Goal: Task Accomplishment & Management: Use online tool/utility

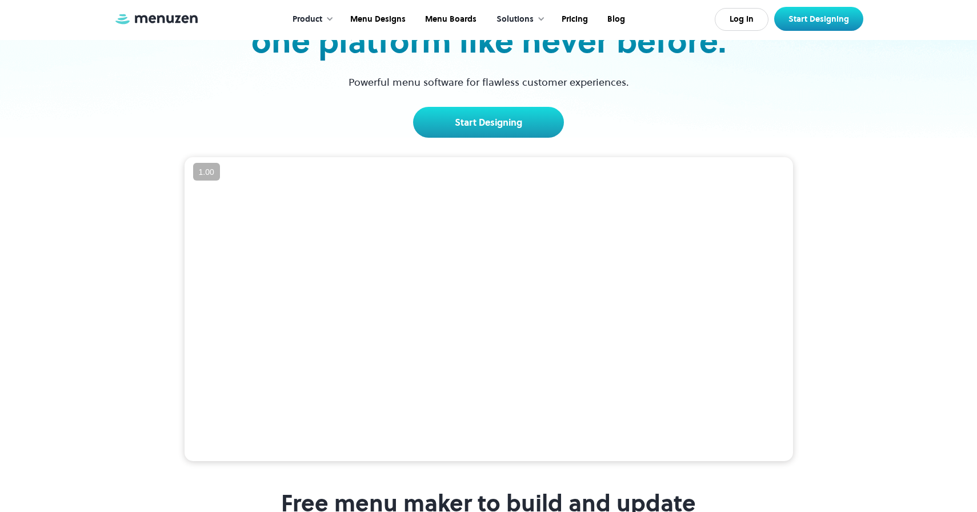
scroll to position [121, 0]
click at [463, 263] on video at bounding box center [489, 309] width 608 height 304
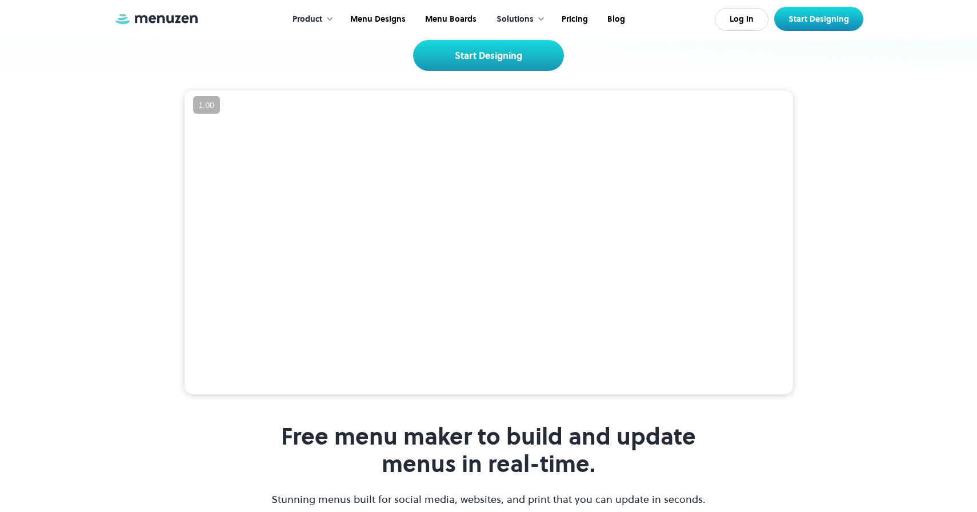
scroll to position [184, 0]
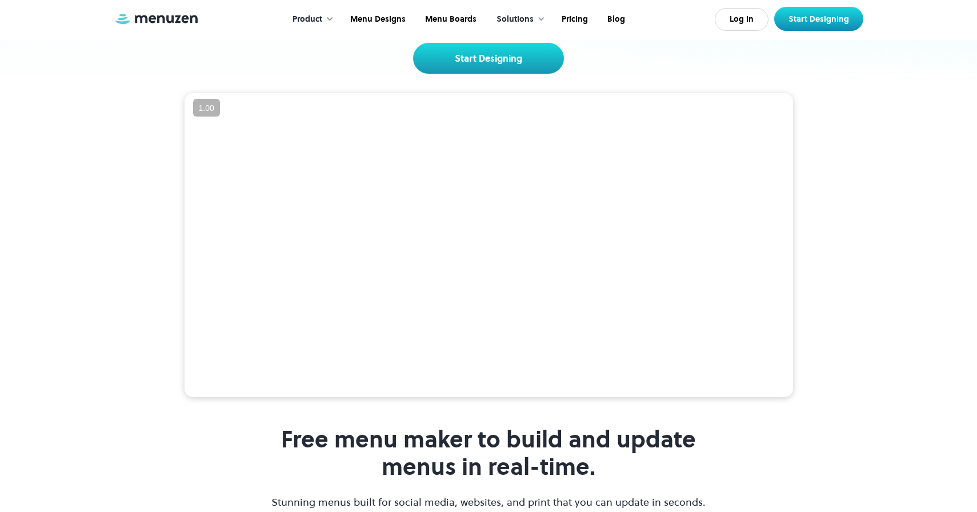
click at [540, 258] on video at bounding box center [489, 245] width 608 height 304
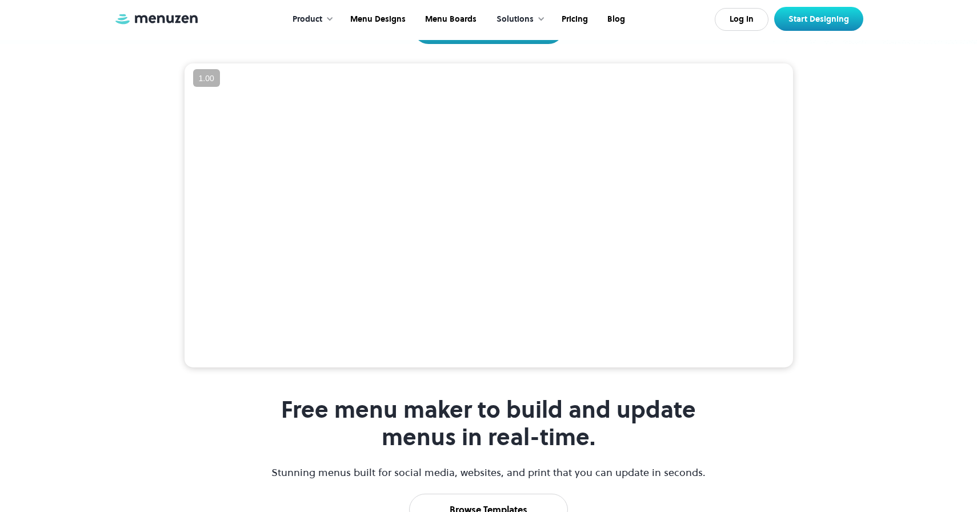
scroll to position [214, 0]
click at [518, 351] on video at bounding box center [489, 215] width 608 height 304
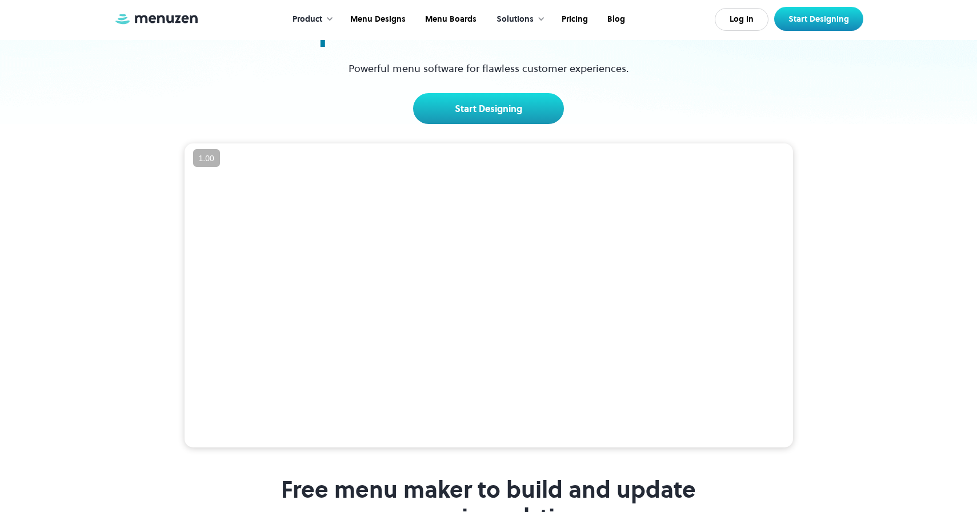
scroll to position [133, 0]
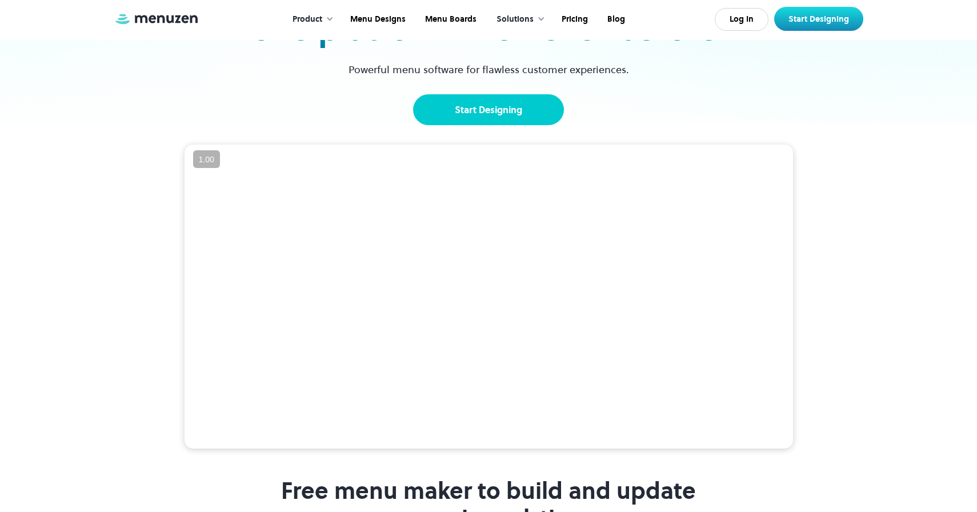
click at [495, 117] on link "Start Designing" at bounding box center [488, 109] width 151 height 31
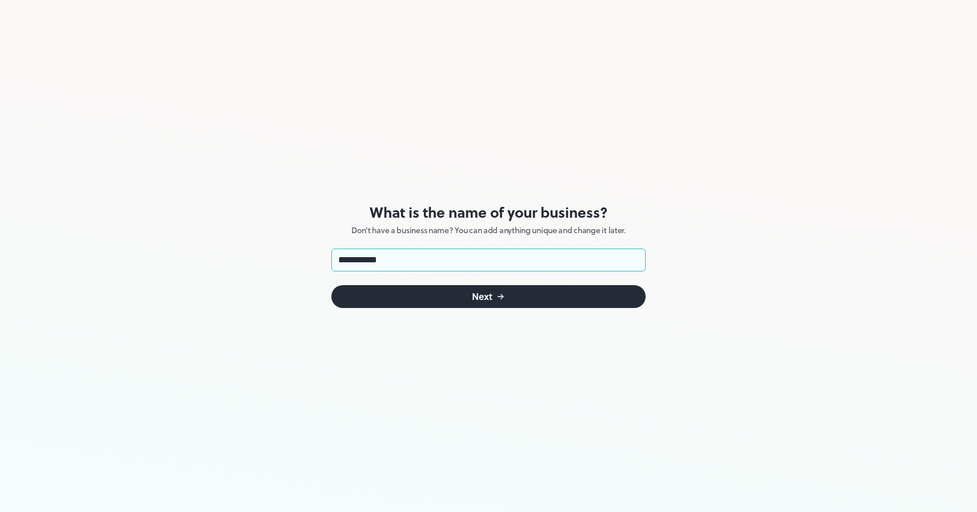
type input "**********"
click at [479, 292] on div "Next" at bounding box center [482, 296] width 21 height 9
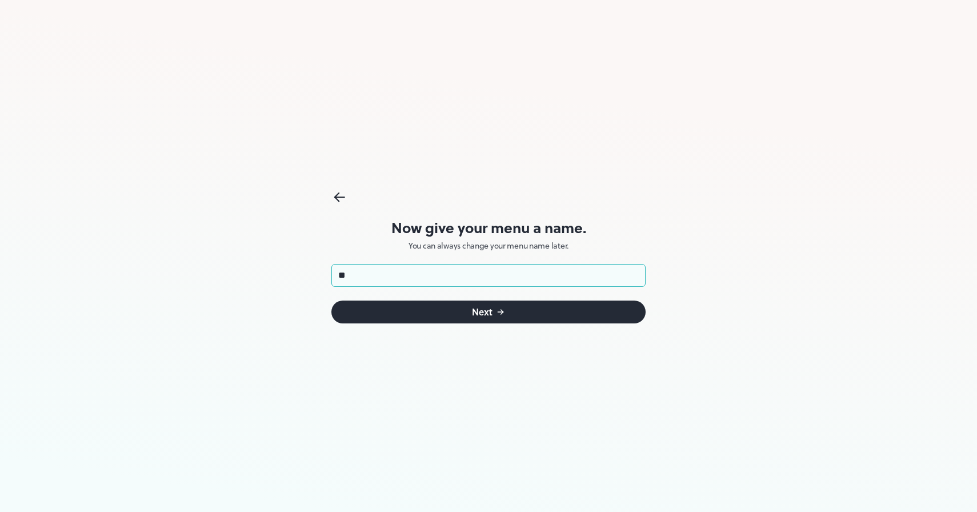
type input "**********"
click at [474, 316] on div "Next" at bounding box center [482, 311] width 21 height 9
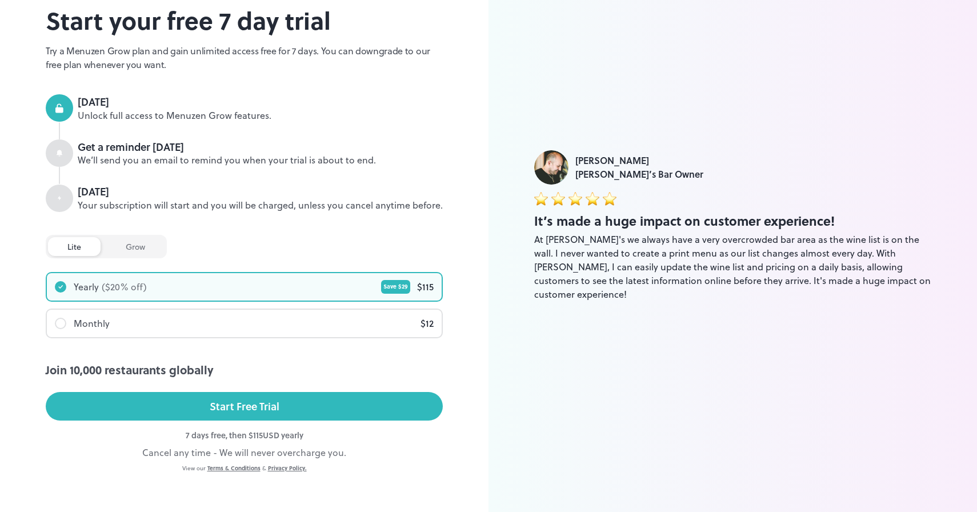
scroll to position [73, 0]
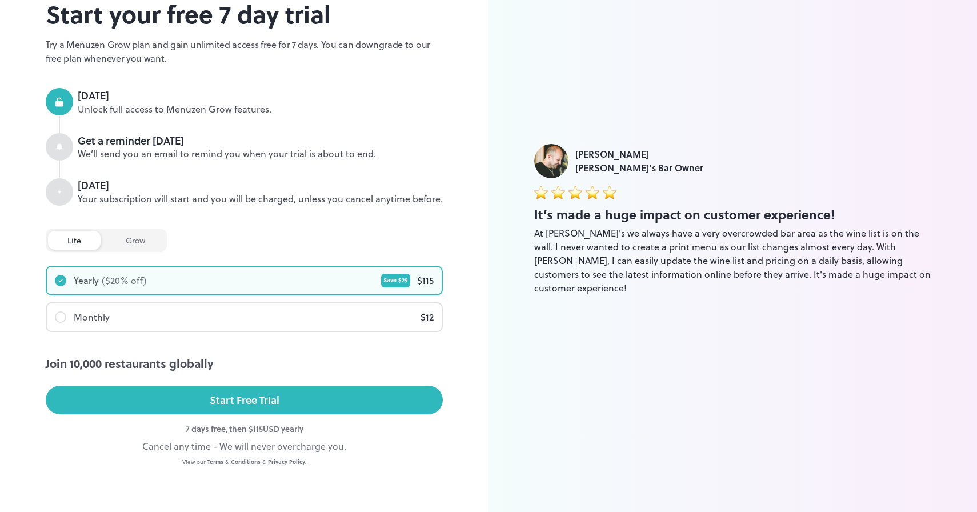
click at [199, 320] on div "Monthly $ 12" at bounding box center [244, 316] width 395 height 27
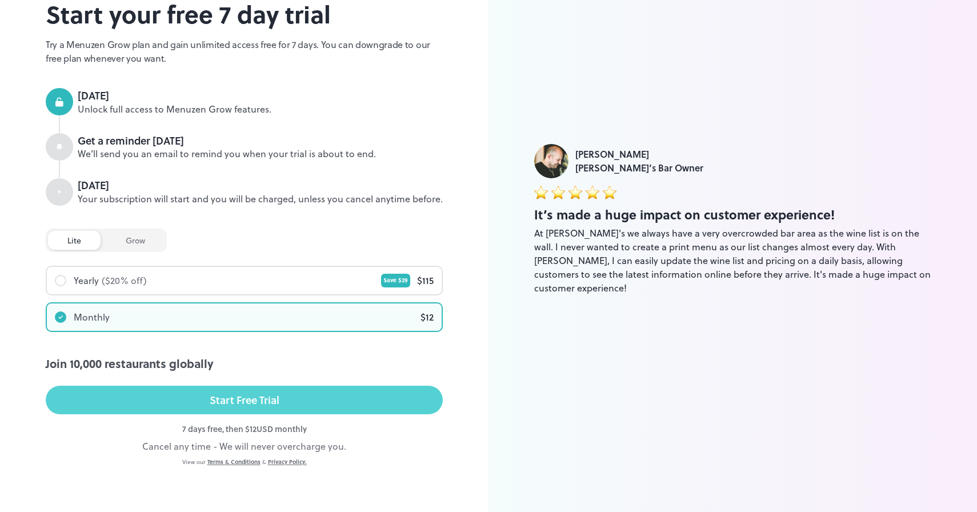
click at [246, 400] on div "Start Free Trial" at bounding box center [245, 399] width 70 height 17
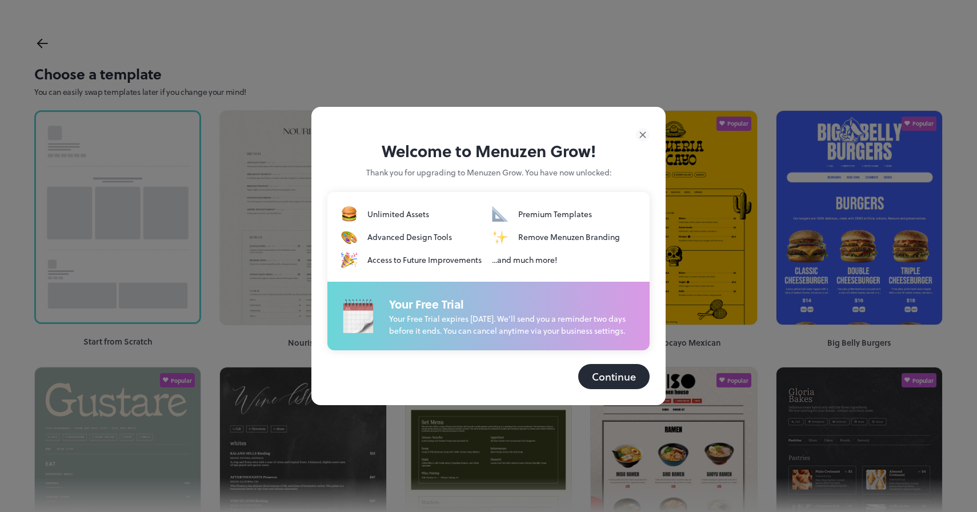
click at [608, 382] on button "Continue" at bounding box center [613, 376] width 71 height 25
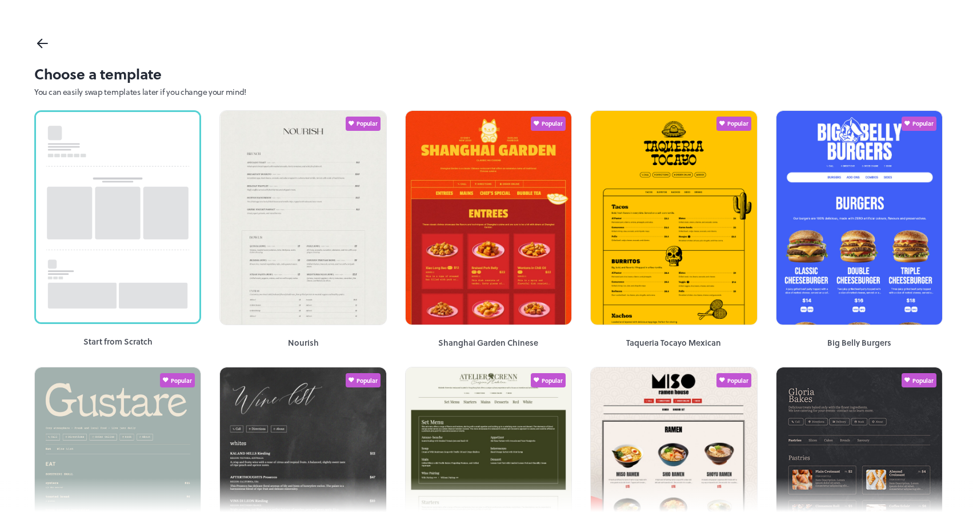
click at [38, 41] on icon at bounding box center [42, 43] width 17 height 17
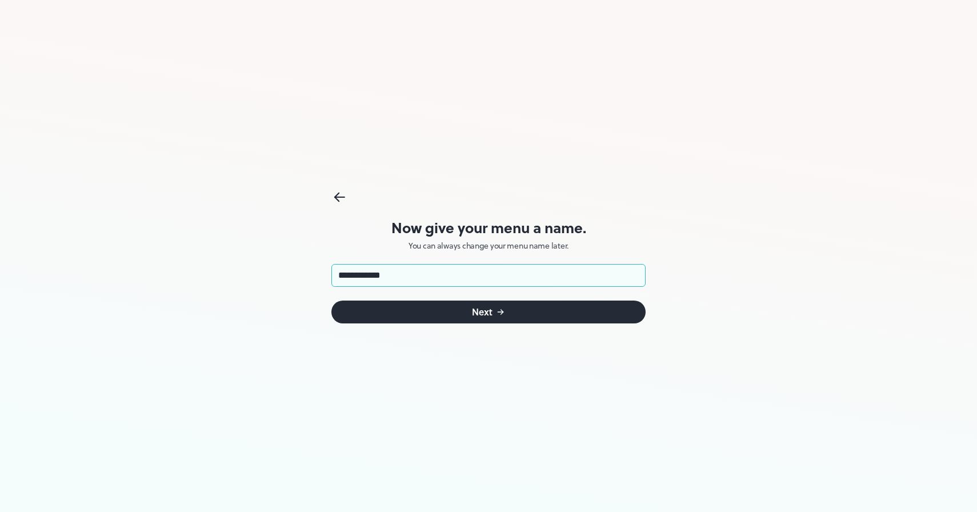
click at [507, 313] on button "Next" at bounding box center [488, 311] width 314 height 23
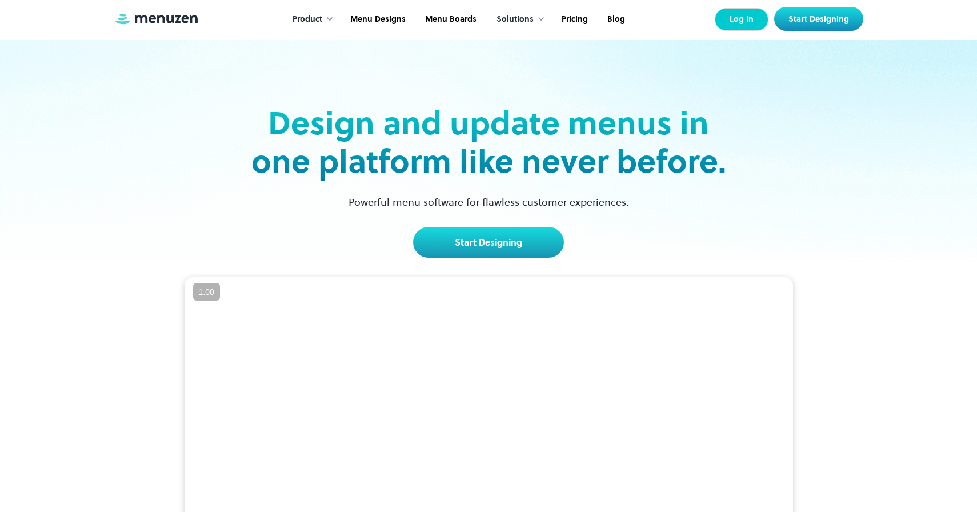
click at [735, 15] on link "Log In" at bounding box center [742, 19] width 54 height 23
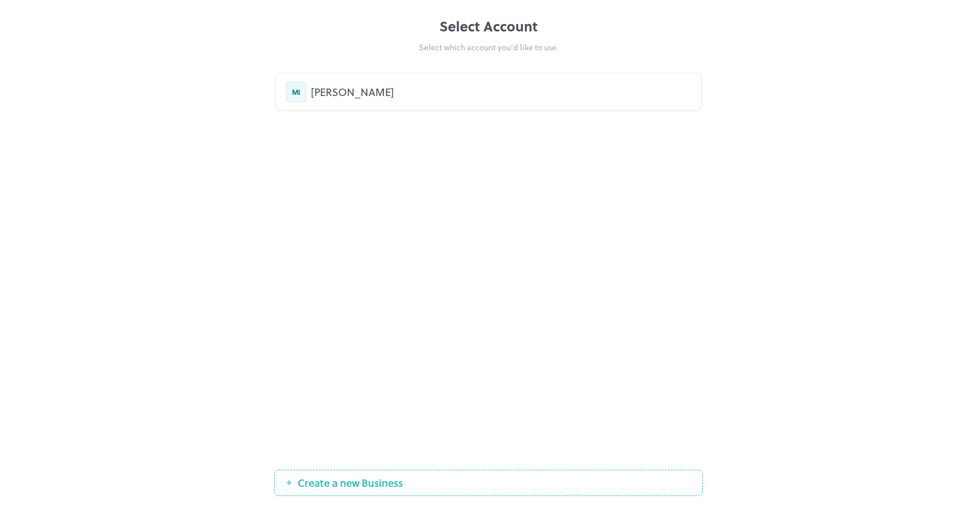
click at [363, 100] on div "MI [PERSON_NAME]" at bounding box center [488, 92] width 404 height 20
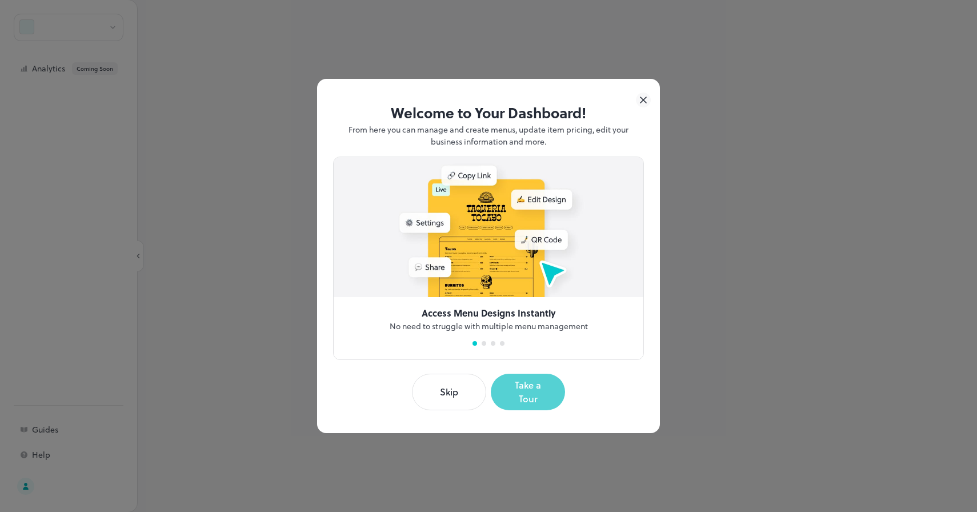
click at [532, 394] on button "Take a Tour" at bounding box center [528, 392] width 74 height 37
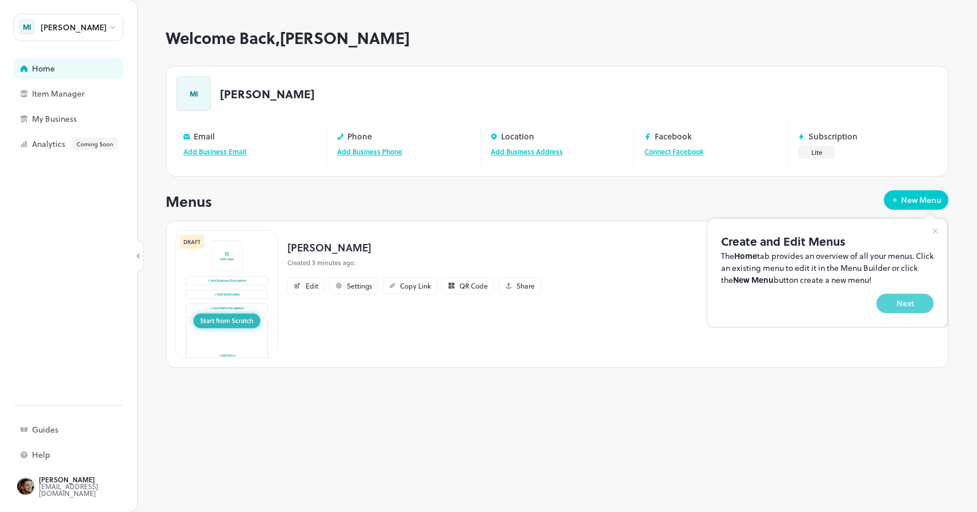
click at [916, 307] on button "Next" at bounding box center [904, 303] width 57 height 19
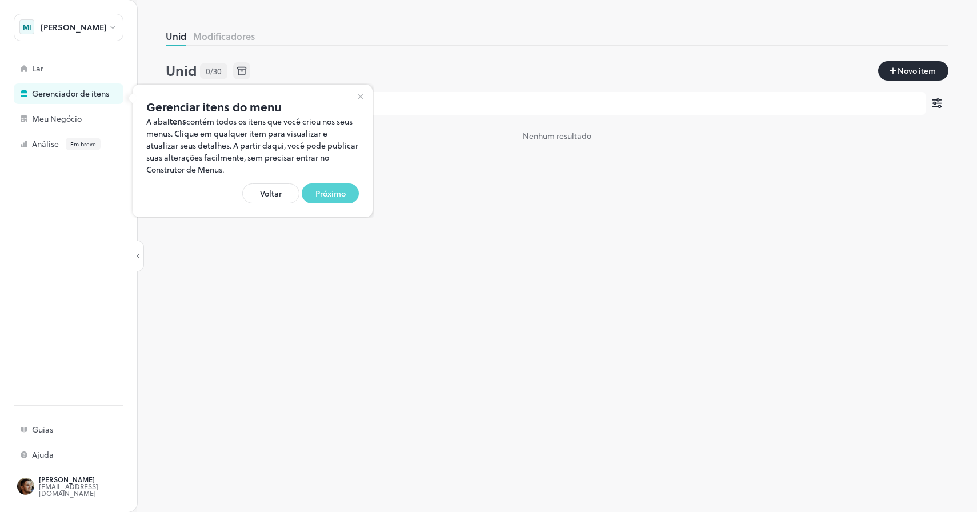
click at [327, 194] on font "Próximo" at bounding box center [330, 193] width 30 height 12
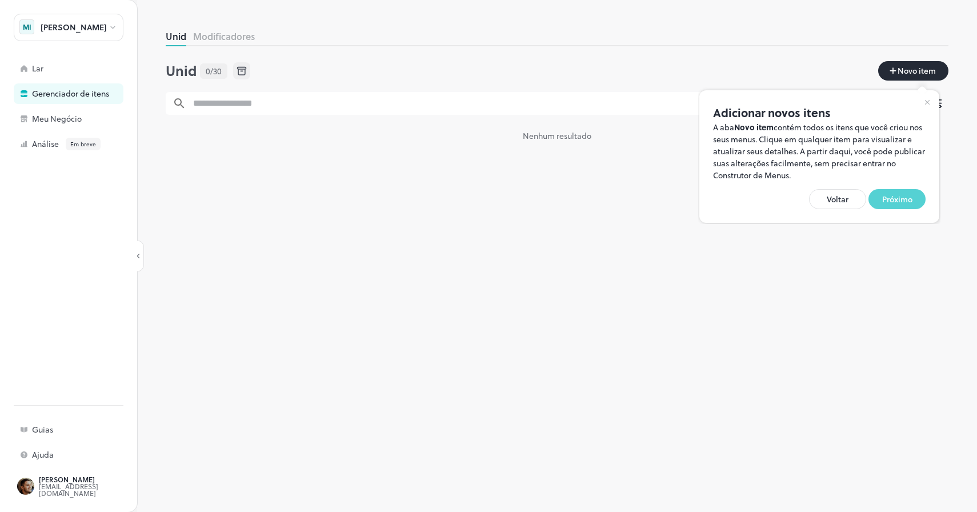
click at [898, 197] on font "Próximo" at bounding box center [897, 199] width 30 height 12
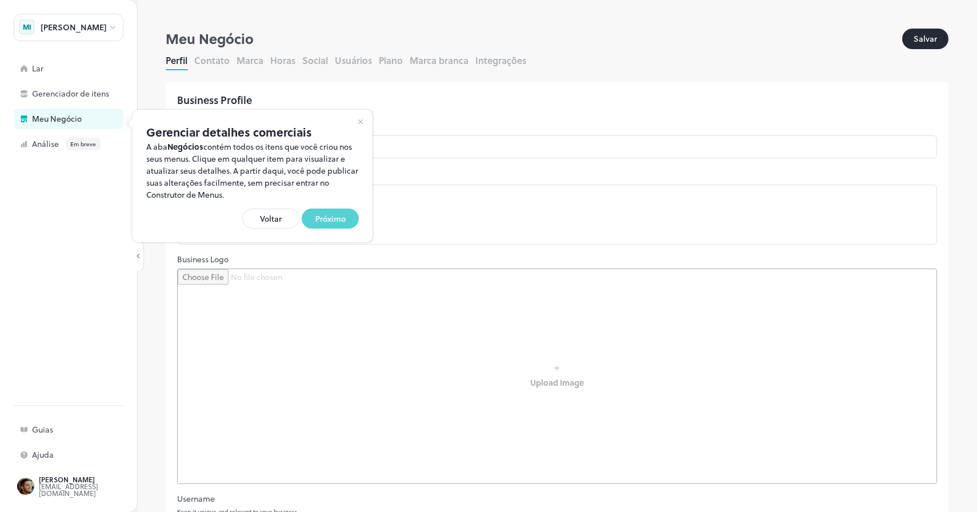
click at [320, 221] on font "Próximo" at bounding box center [330, 219] width 30 height 12
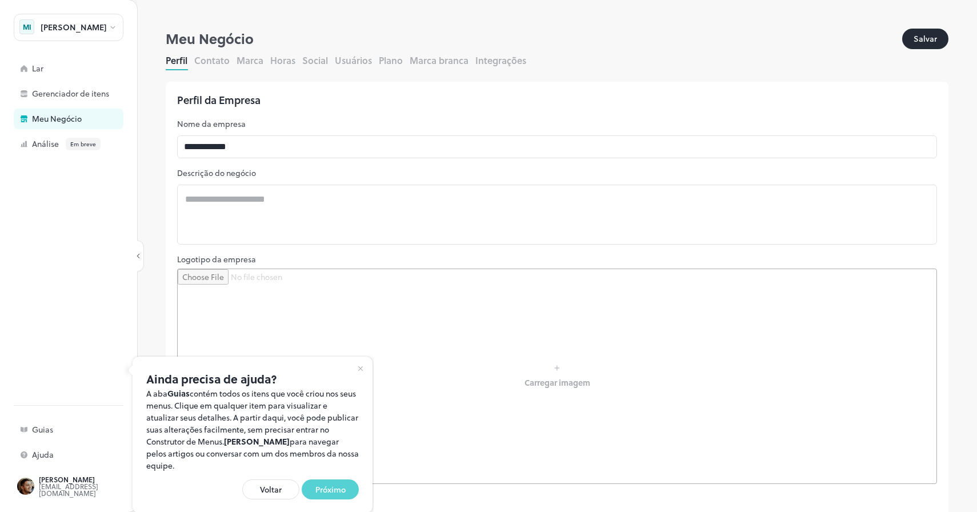
click at [328, 496] on button "Próximo" at bounding box center [330, 489] width 57 height 20
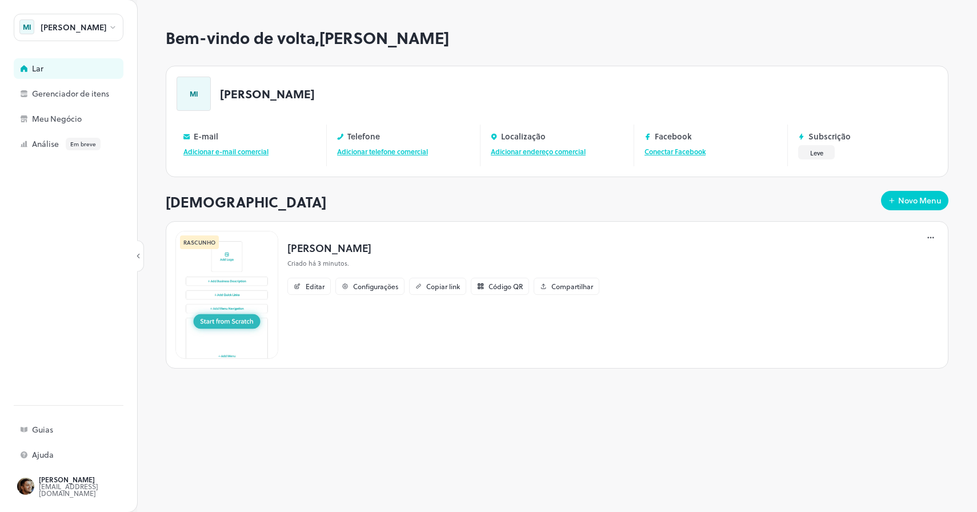
click at [221, 325] on img at bounding box center [226, 295] width 103 height 128
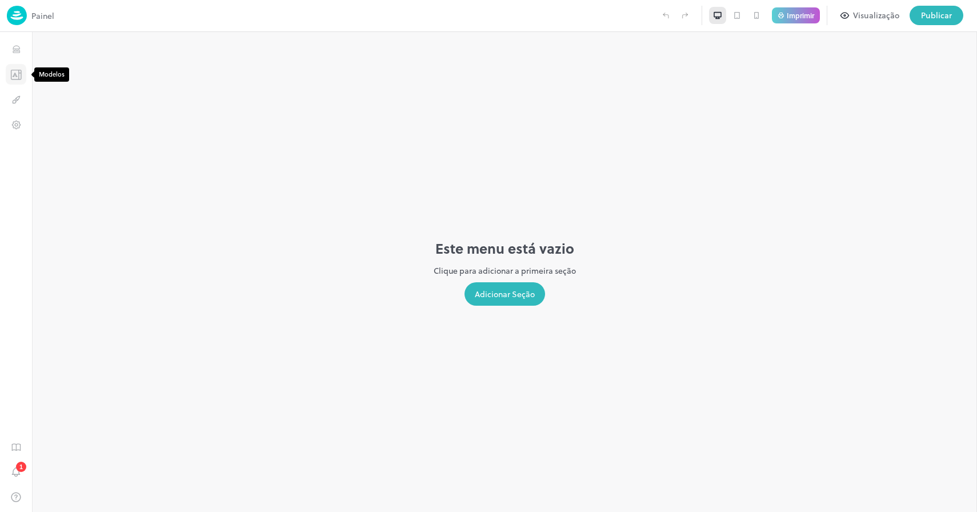
click at [16, 74] on icon "Modelos" at bounding box center [15, 74] width 11 height 11
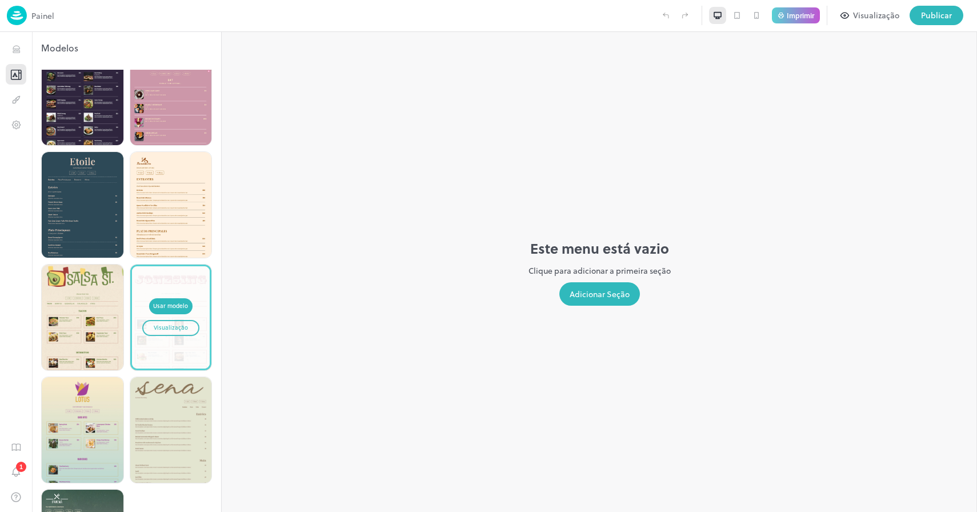
scroll to position [2981, 0]
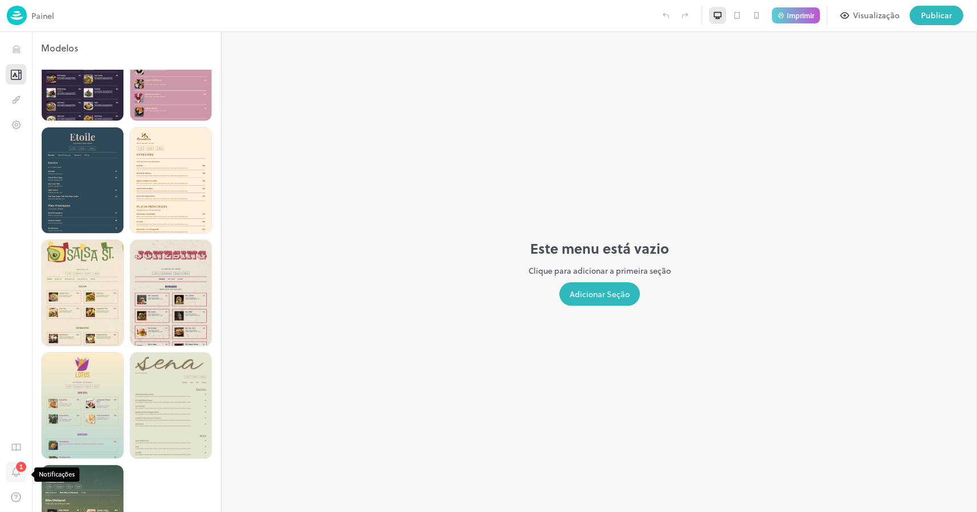
click at [17, 471] on icon "Notificações" at bounding box center [15, 472] width 11 height 13
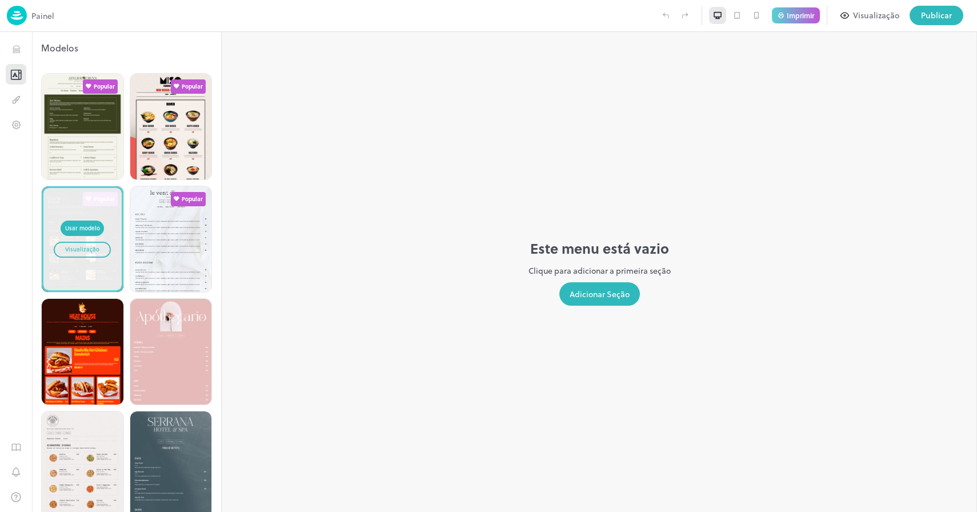
scroll to position [403, 0]
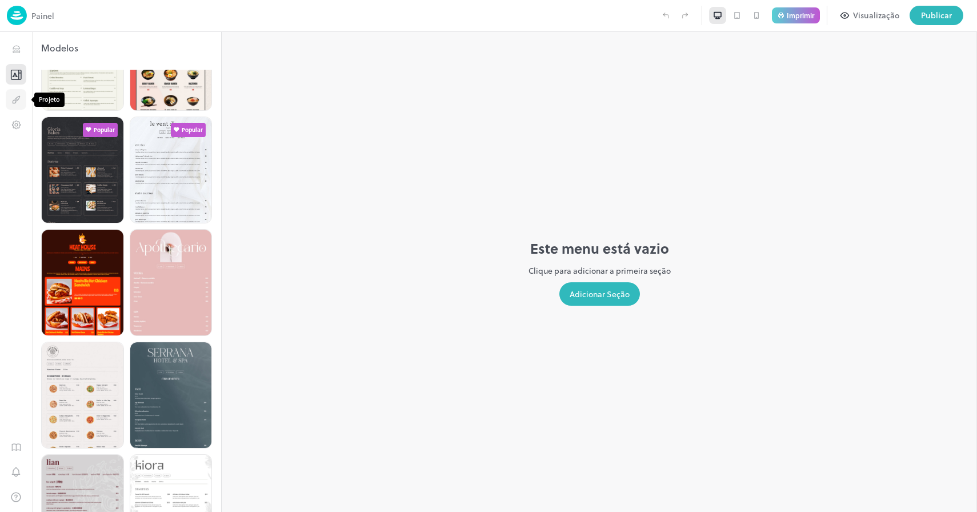
click at [14, 99] on icon "Projeto" at bounding box center [16, 98] width 5 height 4
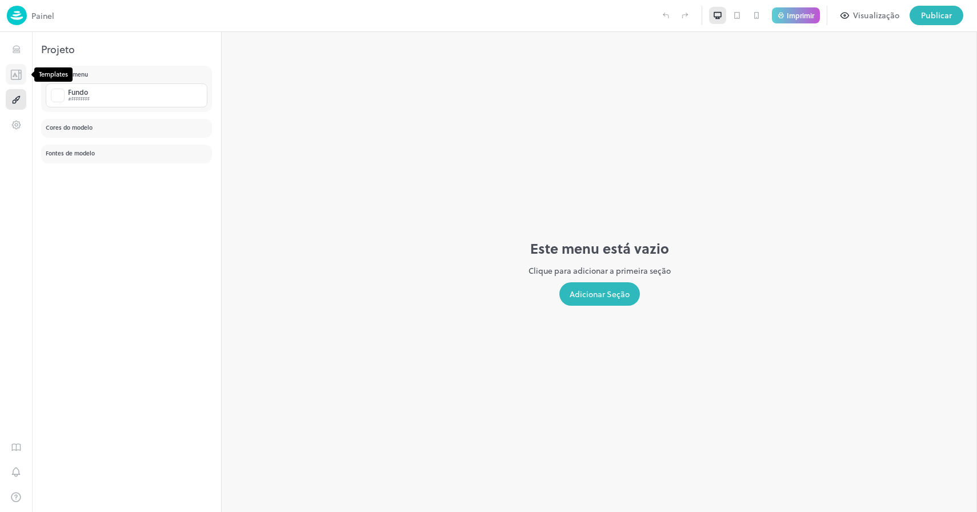
click at [17, 77] on icon "Modelos" at bounding box center [15, 74] width 11 height 11
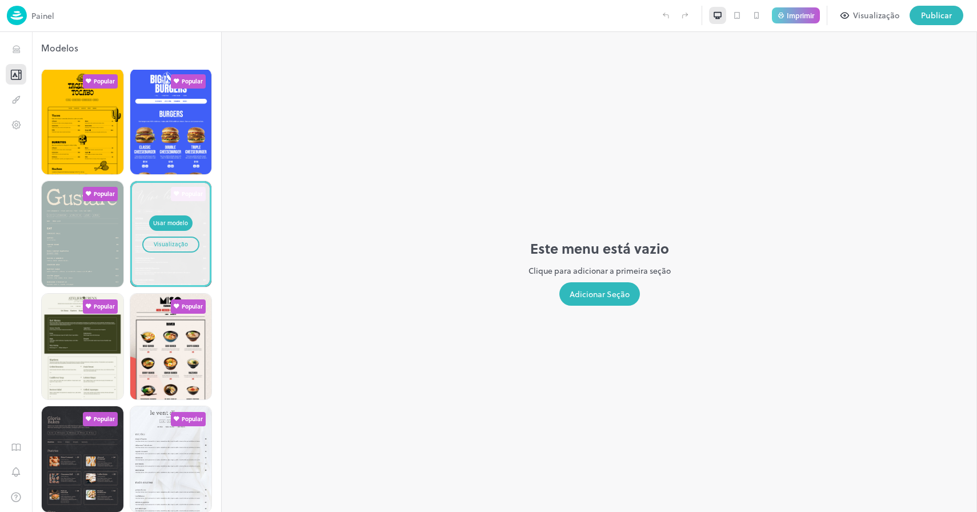
scroll to position [115, 0]
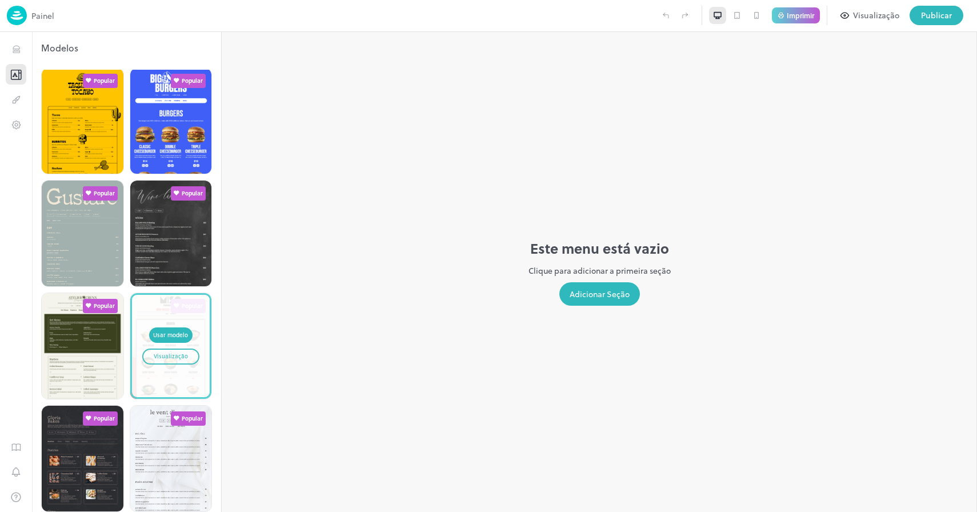
click at [174, 352] on font "Visualização" at bounding box center [171, 356] width 34 height 8
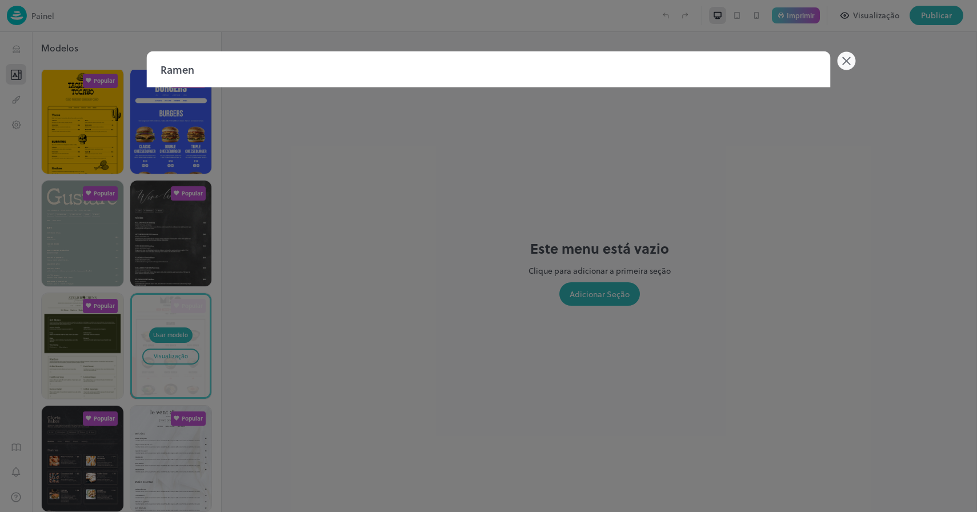
click at [848, 58] on icon at bounding box center [846, 60] width 7 height 7
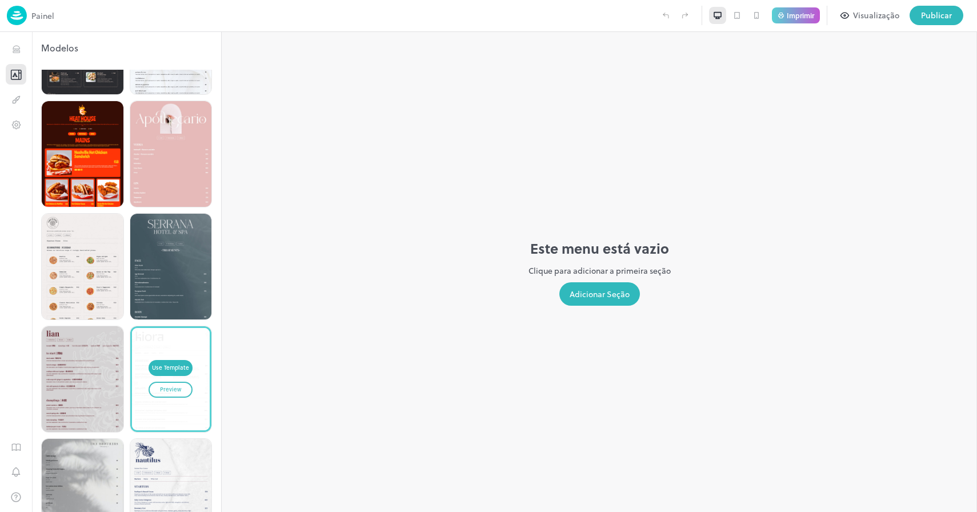
scroll to position [548, 0]
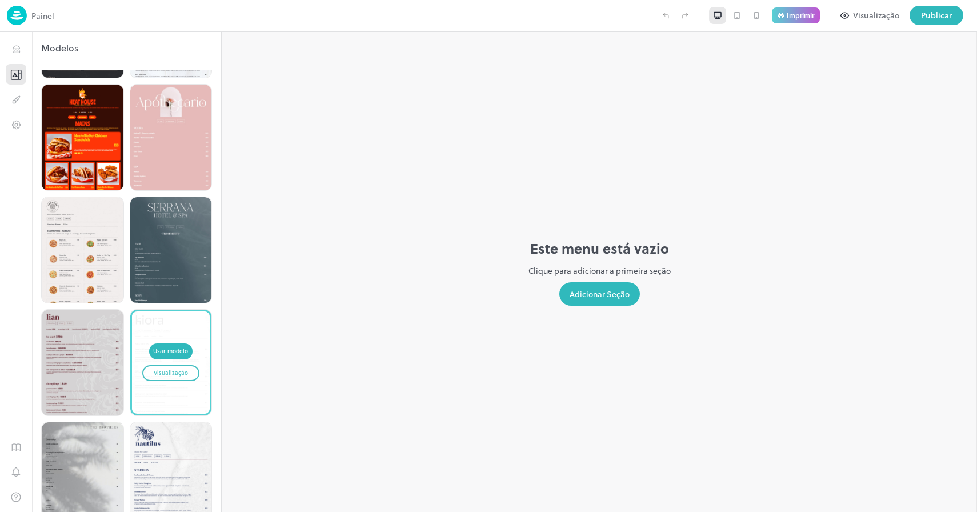
click at [167, 368] on font "Visualização" at bounding box center [171, 372] width 34 height 8
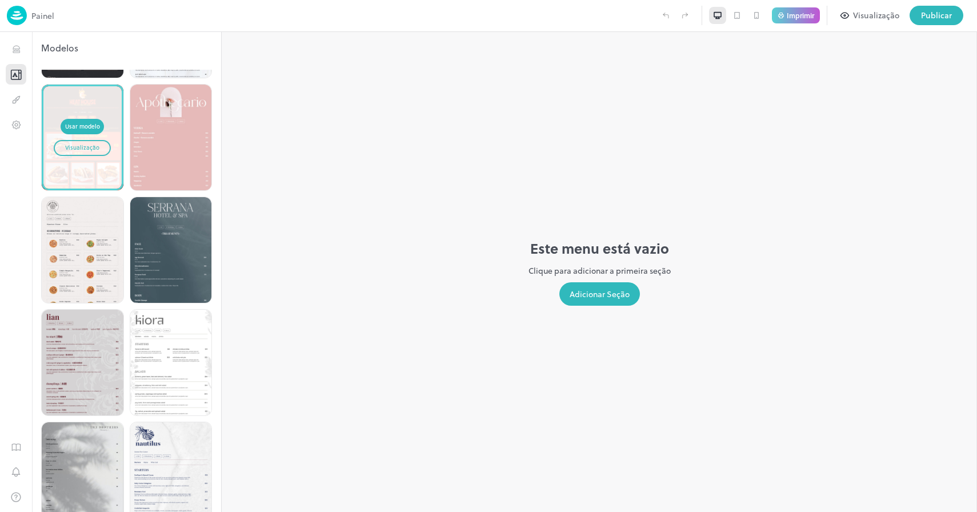
click at [77, 143] on font "Visualização" at bounding box center [82, 147] width 34 height 8
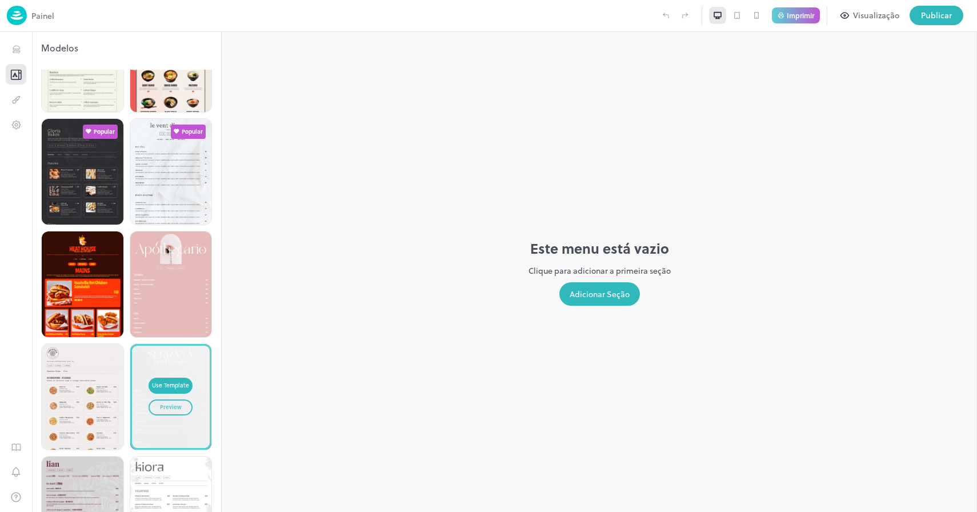
scroll to position [429, 0]
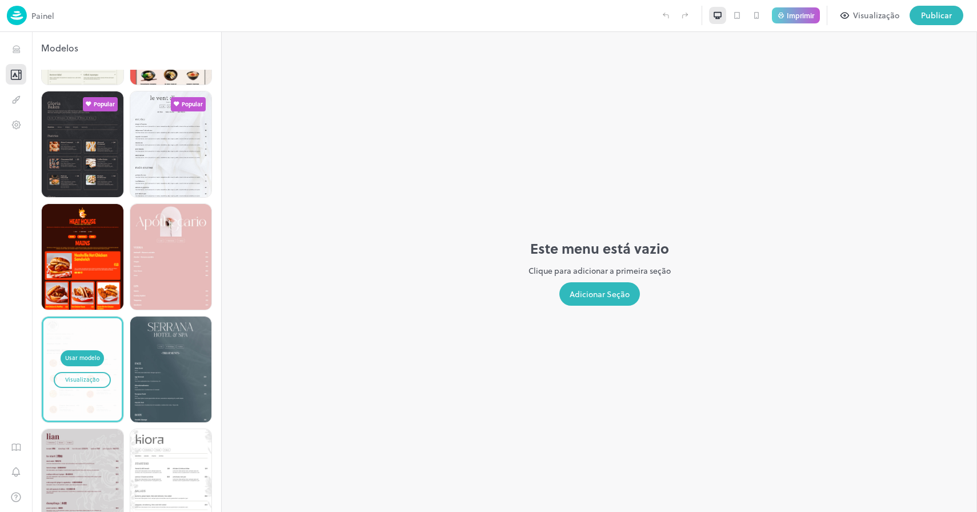
click at [74, 375] on font "Visualização" at bounding box center [82, 379] width 34 height 8
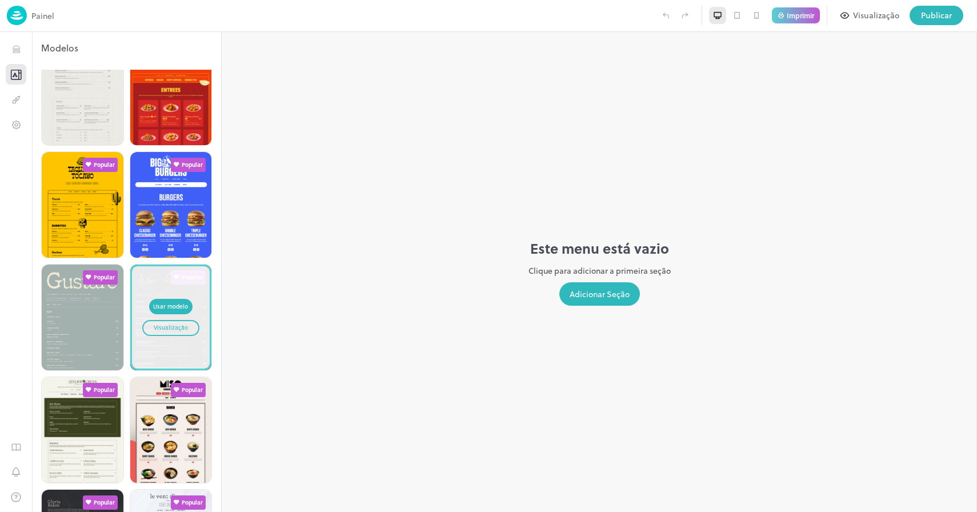
scroll to position [0, 0]
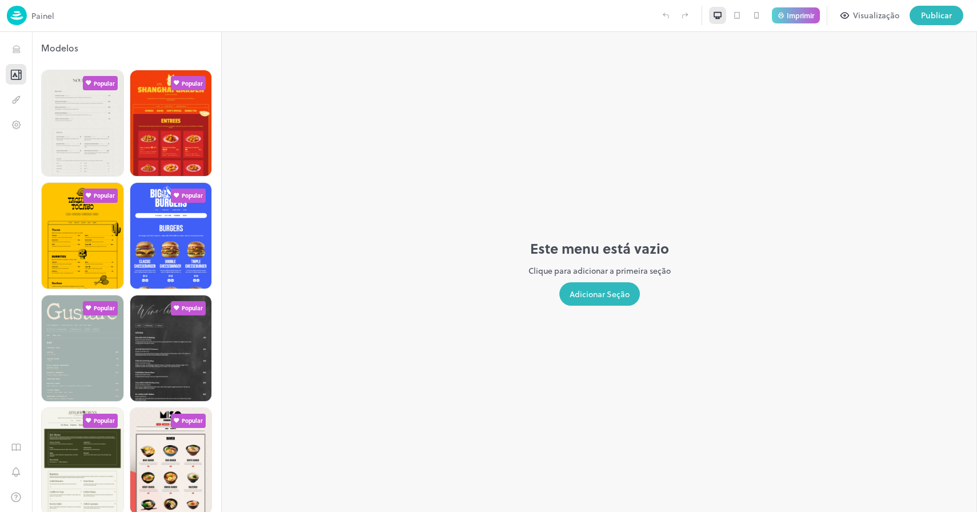
click at [15, 12] on img at bounding box center [17, 15] width 20 height 19
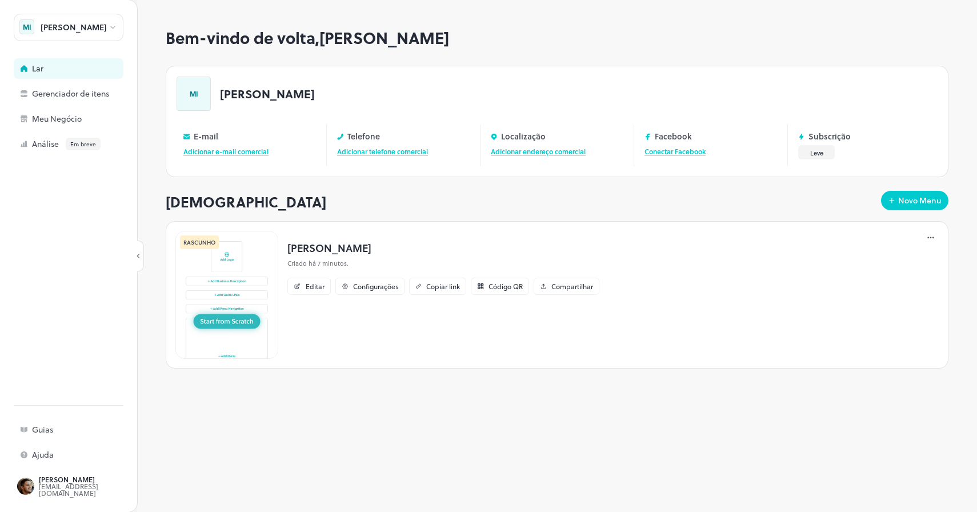
click at [42, 69] on font "Lar" at bounding box center [37, 68] width 11 height 12
click at [47, 122] on font "Meu Negócio" at bounding box center [57, 119] width 50 height 12
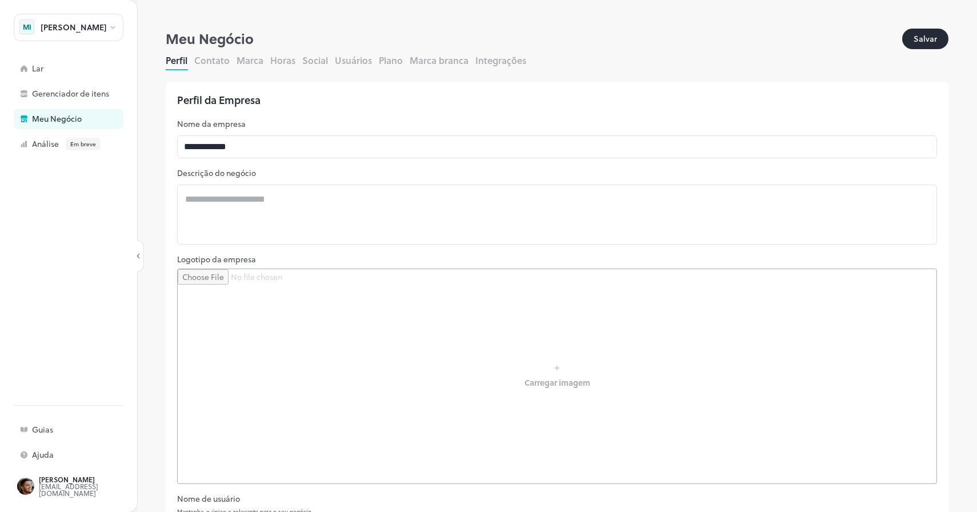
click at [557, 367] on input "file" at bounding box center [557, 376] width 759 height 214
click at [80, 97] on font "Gerenciador de itens" at bounding box center [70, 93] width 77 height 12
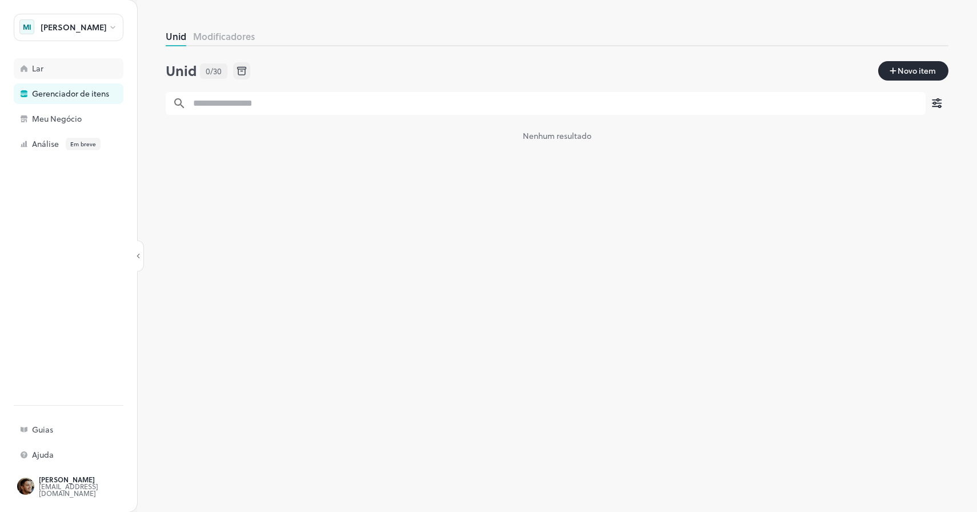
click at [75, 59] on div "Lar" at bounding box center [69, 68] width 110 height 21
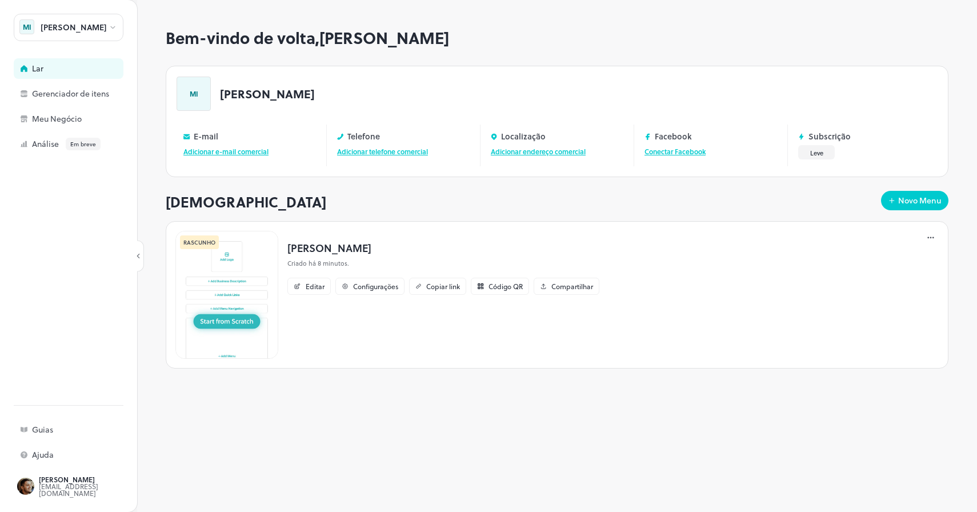
click at [244, 319] on img at bounding box center [226, 295] width 103 height 128
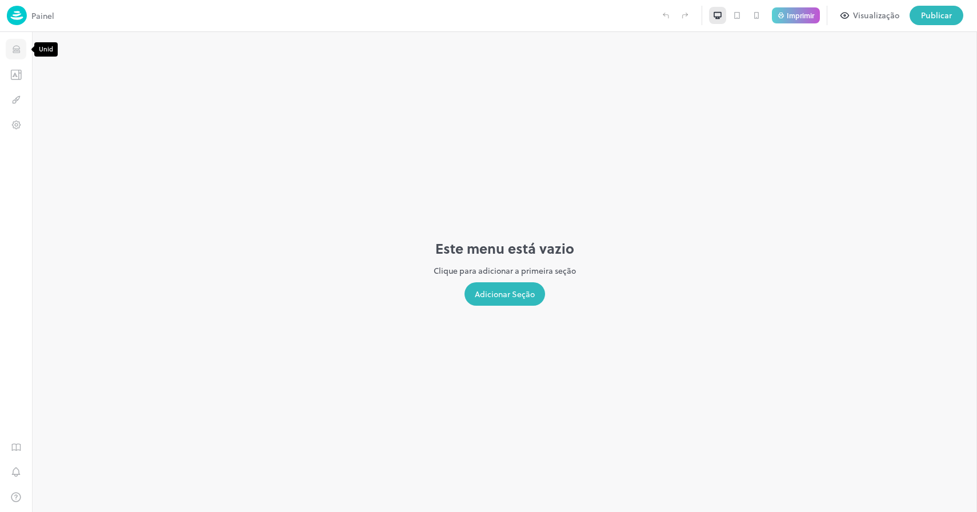
click at [16, 51] on icon "Unid" at bounding box center [16, 49] width 11 height 11
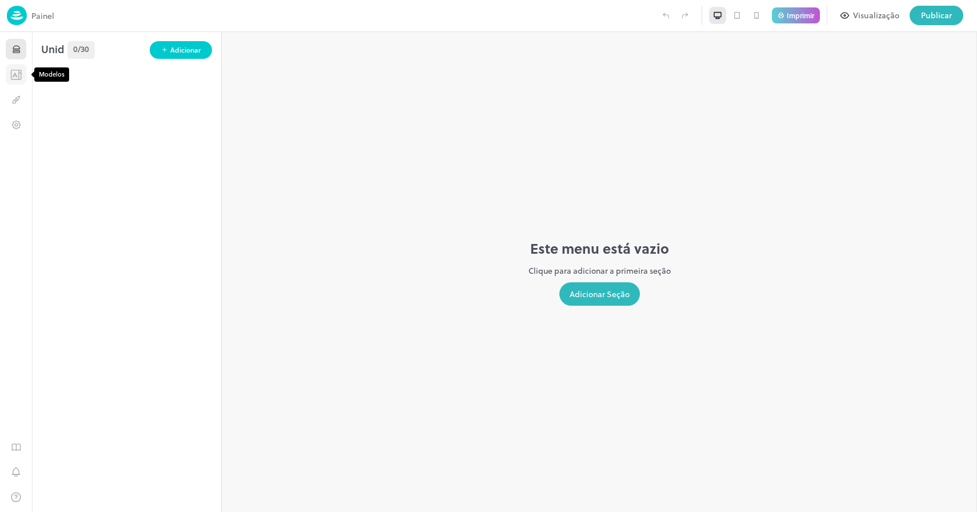
click at [15, 78] on icon "Modelos" at bounding box center [15, 74] width 11 height 11
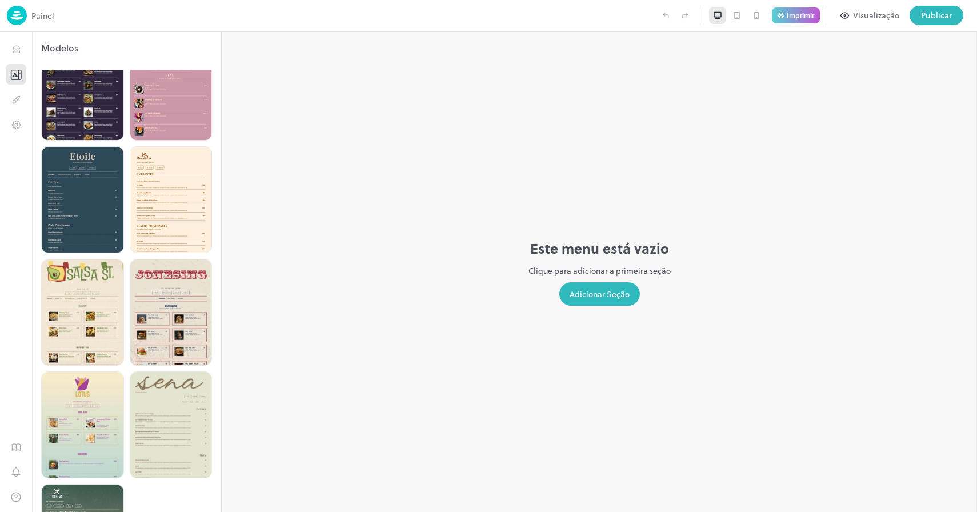
scroll to position [2981, 0]
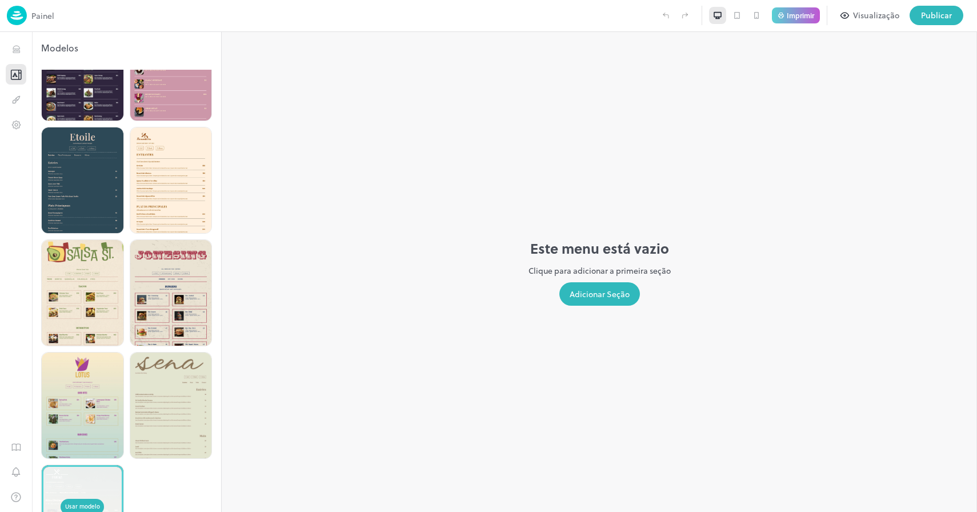
click at [17, 15] on img at bounding box center [17, 15] width 20 height 19
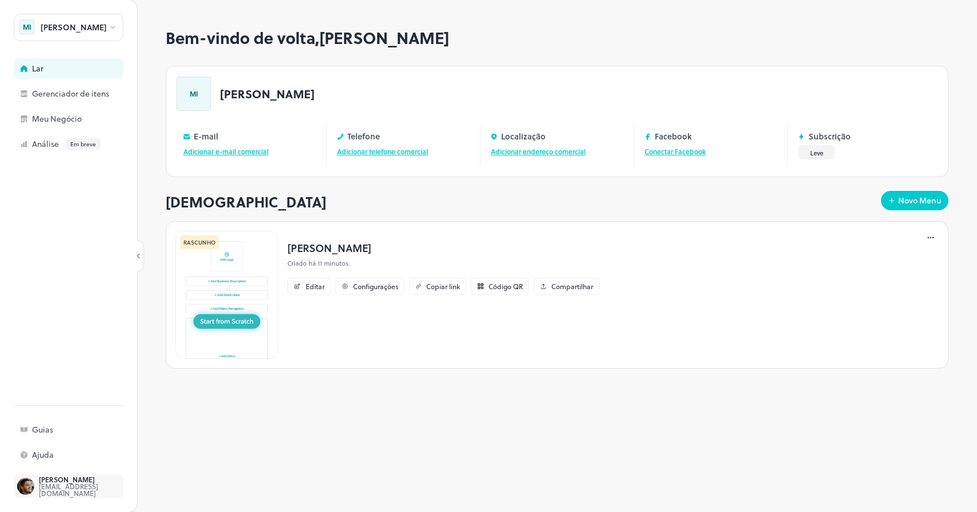
click at [52, 481] on font "Djalma Pinheiro" at bounding box center [67, 479] width 56 height 10
